Goal: Information Seeking & Learning: Get advice/opinions

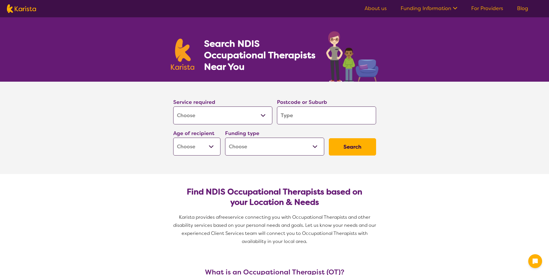
select select "[MEDICAL_DATA]"
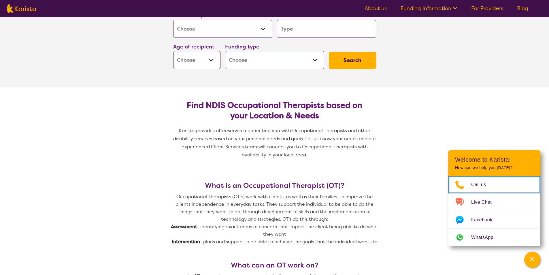
scroll to position [115, 0]
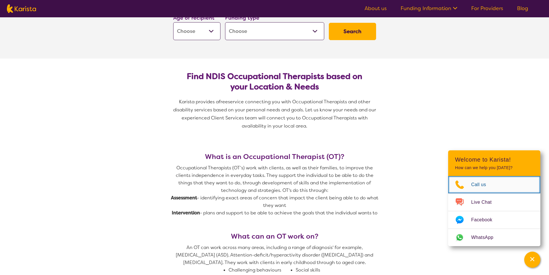
click at [468, 183] on icon "Choose channel" at bounding box center [459, 184] width 23 height 9
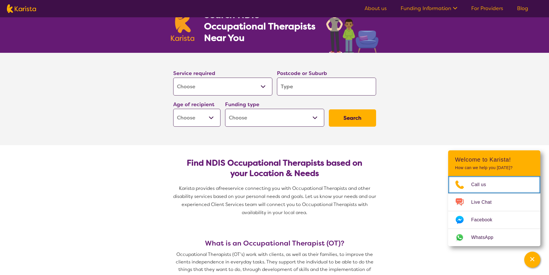
scroll to position [0, 0]
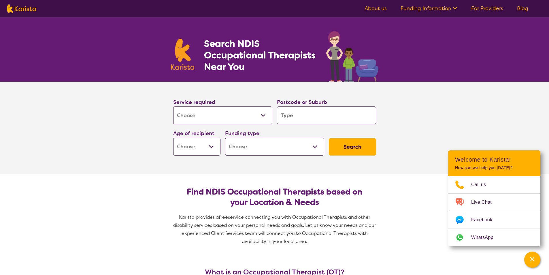
click at [297, 115] on input "search" at bounding box center [326, 115] width 99 height 18
type input "4301"
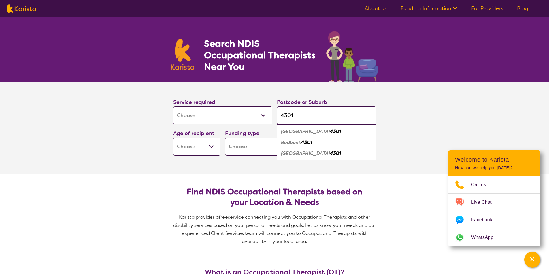
click at [212, 142] on select "Early Childhood - 0 to 9 Child - 10 to 11 Adolescent - 12 to 17 Adult - 18 to 6…" at bounding box center [196, 146] width 47 height 18
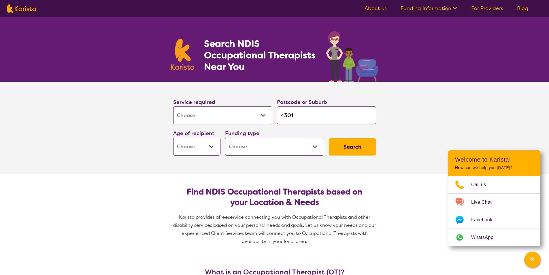
select select "AS"
click at [173, 137] on select "Early Childhood - 0 to 9 Child - 10 to 11 Adolescent - 12 to 17 Adult - 18 to 6…" at bounding box center [196, 146] width 47 height 18
select select "AS"
click at [309, 147] on select "Home Care Package (HCP) National Disability Insurance Scheme (NDIS) I don't know" at bounding box center [274, 146] width 99 height 18
select select "NDIS"
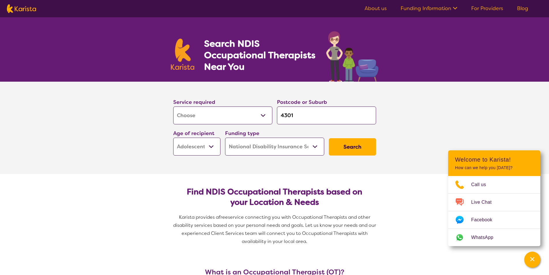
click at [225, 137] on select "Home Care Package (HCP) National Disability Insurance Scheme (NDIS) I don't know" at bounding box center [274, 146] width 99 height 18
select select "NDIS"
click at [355, 145] on button "Search" at bounding box center [352, 146] width 47 height 17
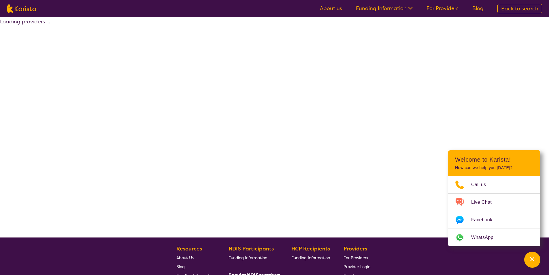
select select "by_score"
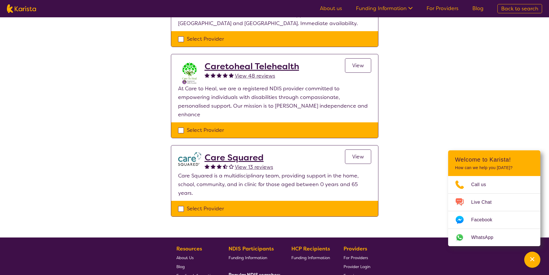
scroll to position [144, 0]
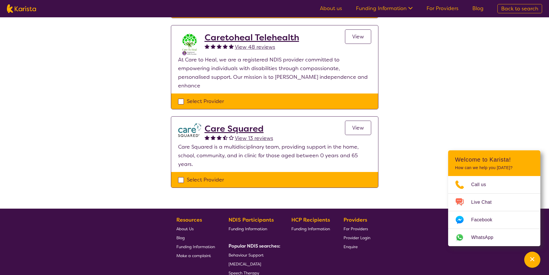
click at [367, 120] on link "View" at bounding box center [358, 127] width 26 height 14
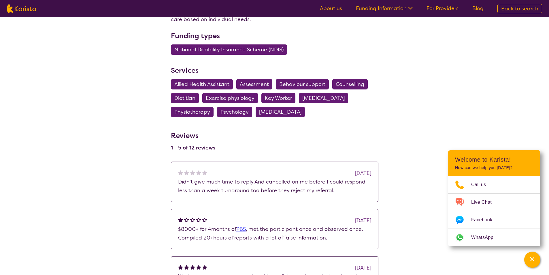
scroll to position [374, 0]
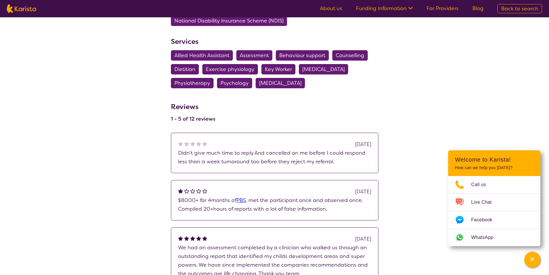
scroll to position [144, 0]
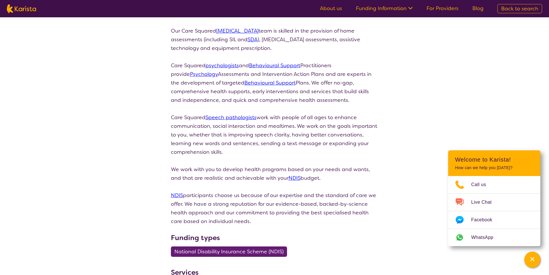
select select "by_score"
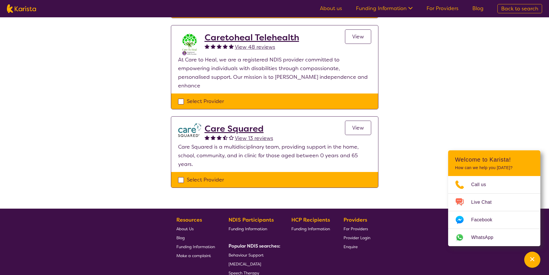
scroll to position [58, 0]
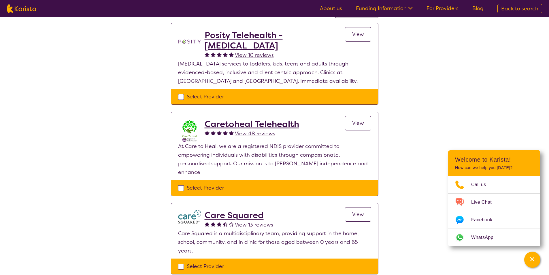
click at [356, 38] on link "View" at bounding box center [358, 34] width 26 height 14
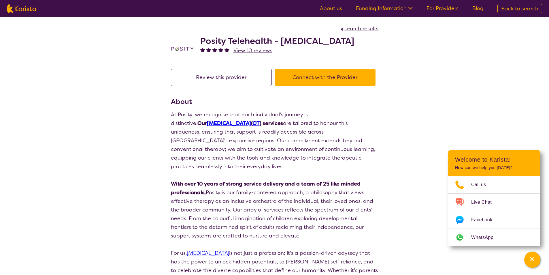
click at [341, 84] on button "Connect with the Provider" at bounding box center [325, 77] width 101 height 17
